Goal: Find specific page/section

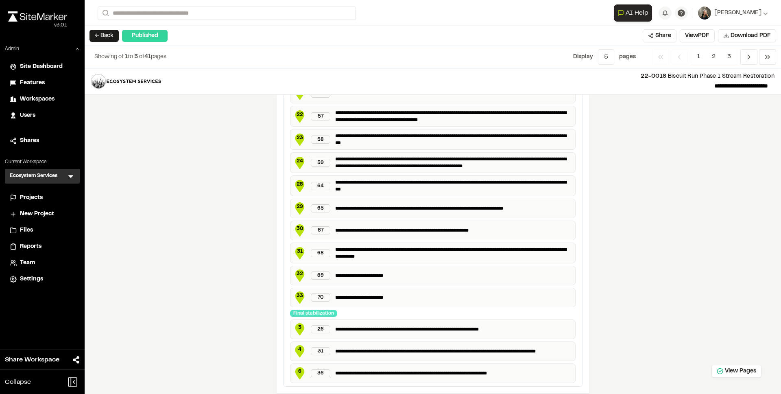
scroll to position [1387, 0]
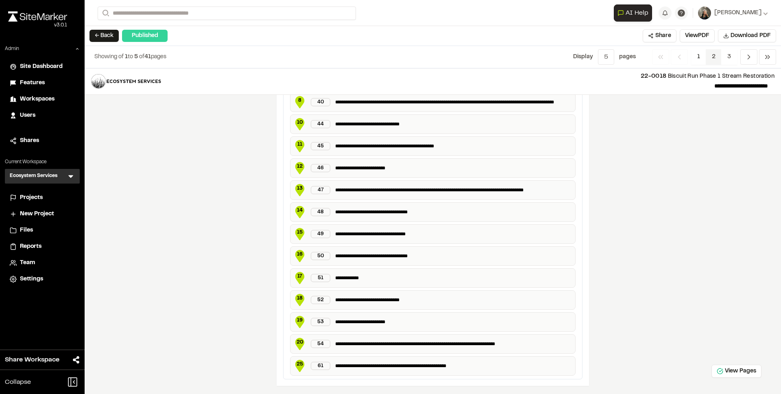
click at [709, 60] on span "2" at bounding box center [714, 56] width 16 height 15
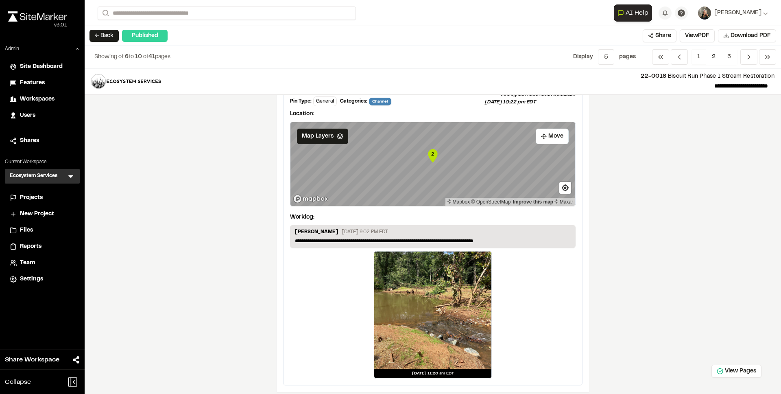
scroll to position [1221, 0]
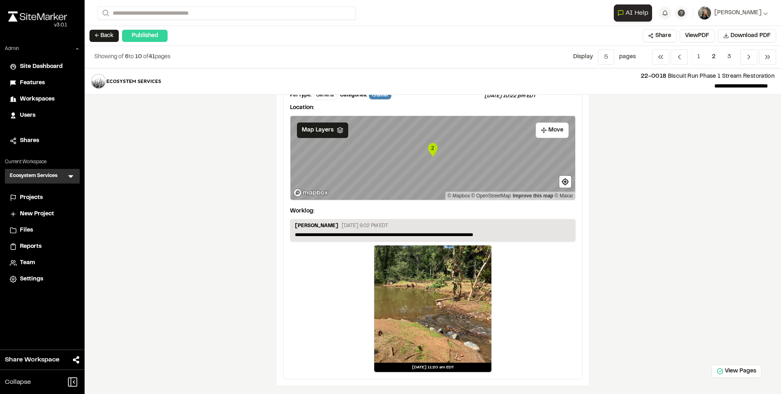
click at [464, 282] on div at bounding box center [432, 303] width 117 height 117
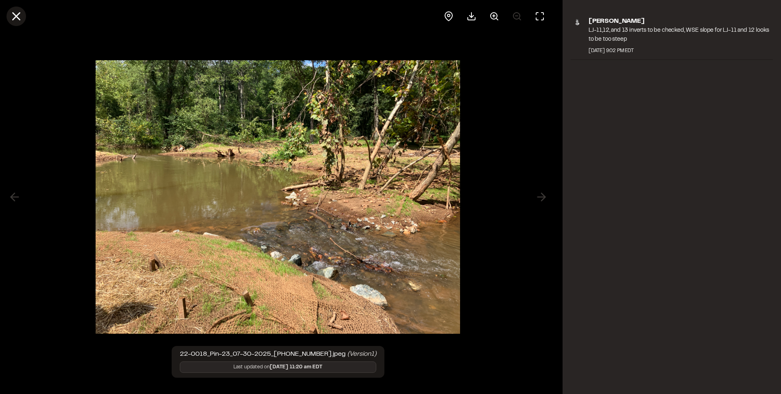
click at [10, 11] on icon at bounding box center [16, 16] width 14 height 14
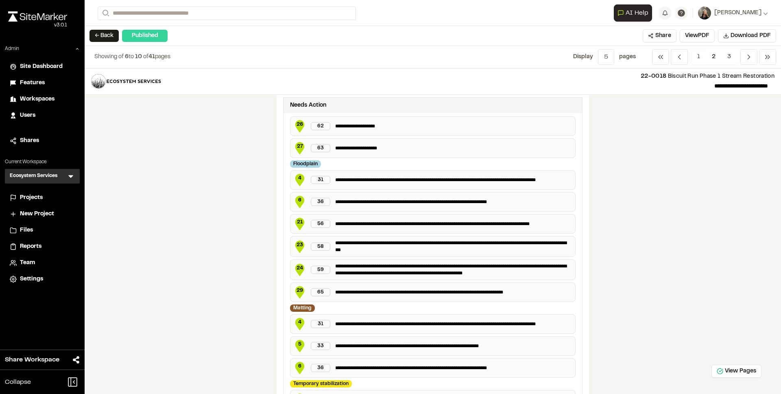
scroll to position [0, 0]
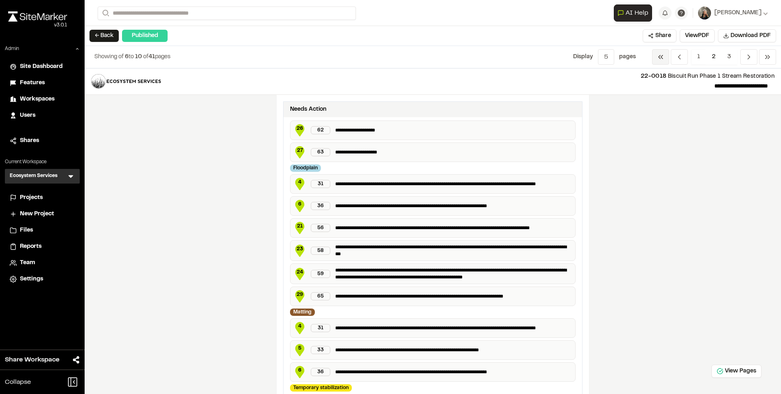
click at [662, 60] on icon "Navigation" at bounding box center [661, 57] width 8 height 8
